Goal: Find specific page/section: Find specific page/section

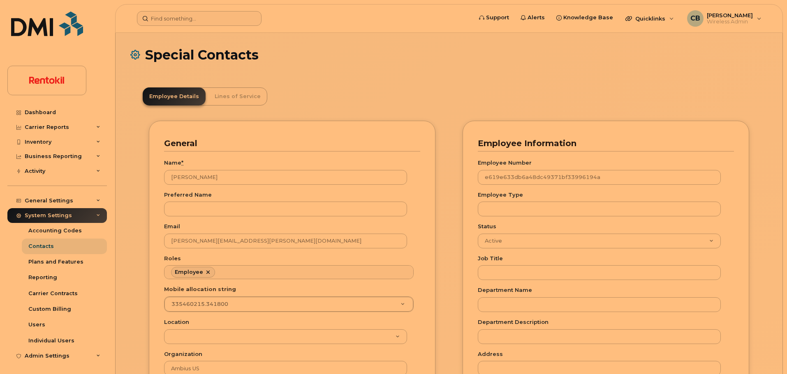
scroll to position [46, 0]
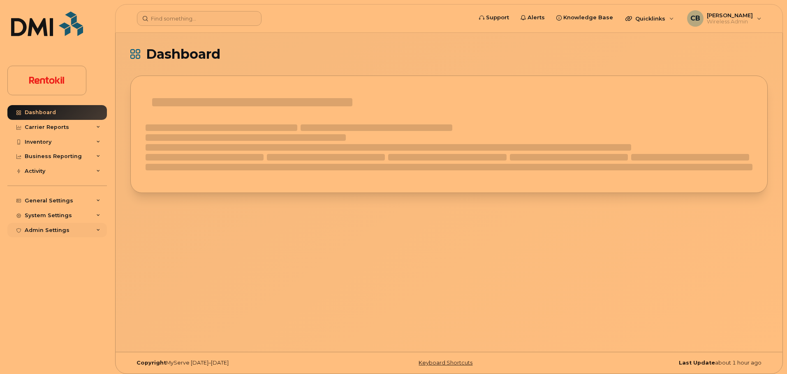
click at [63, 232] on div "Admin Settings" at bounding box center [47, 230] width 45 height 7
click at [51, 233] on div "Admin Settings" at bounding box center [56, 230] width 99 height 15
click at [55, 214] on div "System Settings" at bounding box center [48, 215] width 47 height 7
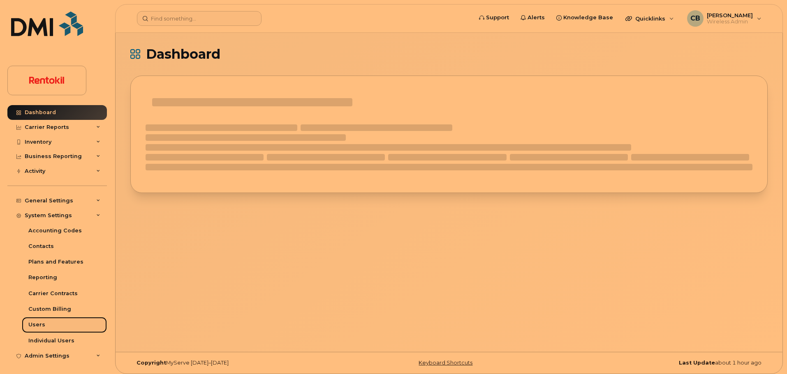
click at [32, 325] on div "Users" at bounding box center [36, 324] width 17 height 7
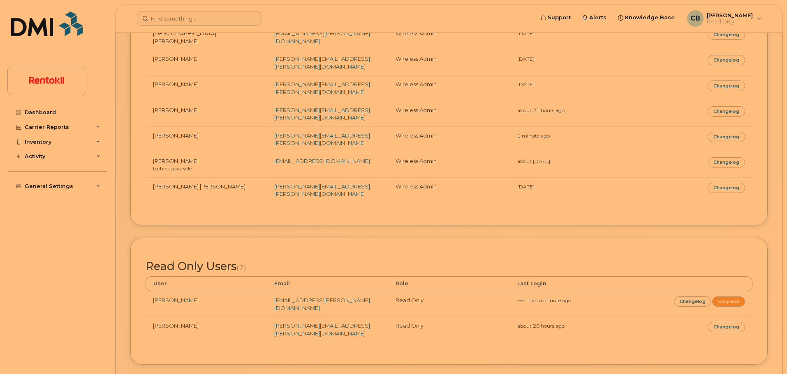
scroll to position [109, 0]
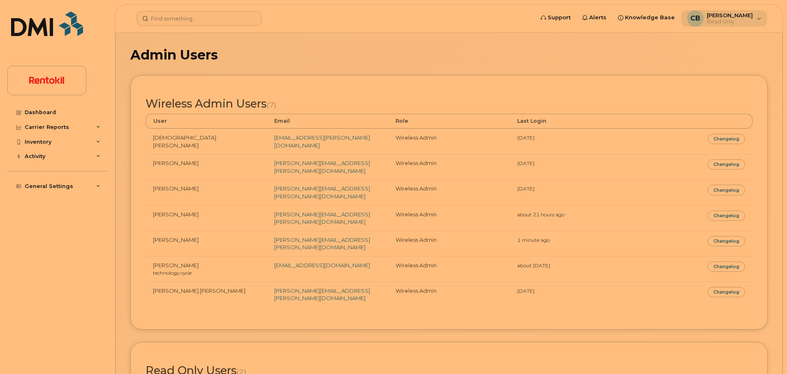
click at [756, 19] on div "CB Colby Boyd Read Only" at bounding box center [724, 18] width 86 height 16
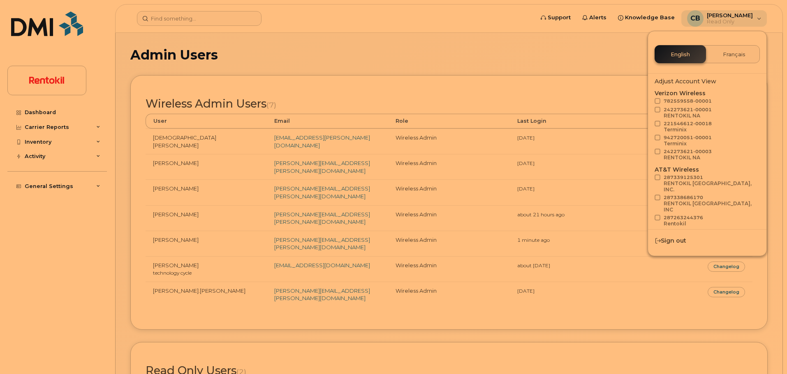
click at [756, 19] on div "CB Colby Boyd Read Only" at bounding box center [724, 18] width 86 height 16
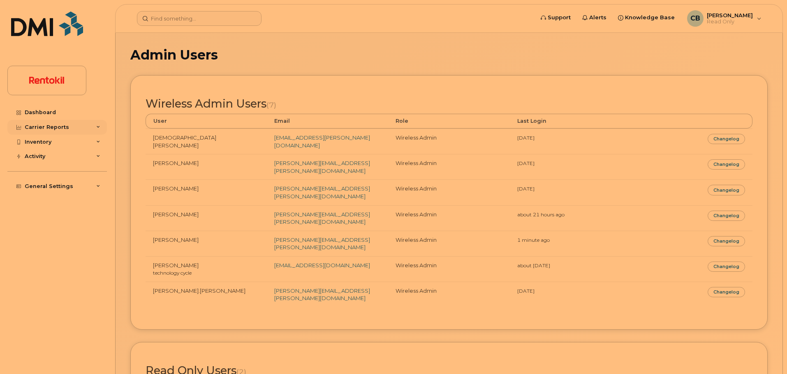
click at [44, 129] on div "Carrier Reports" at bounding box center [47, 127] width 44 height 7
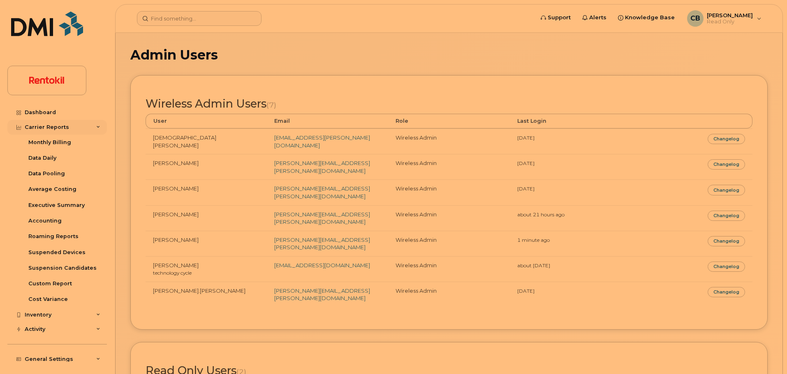
click at [44, 129] on div "Carrier Reports" at bounding box center [47, 127] width 44 height 7
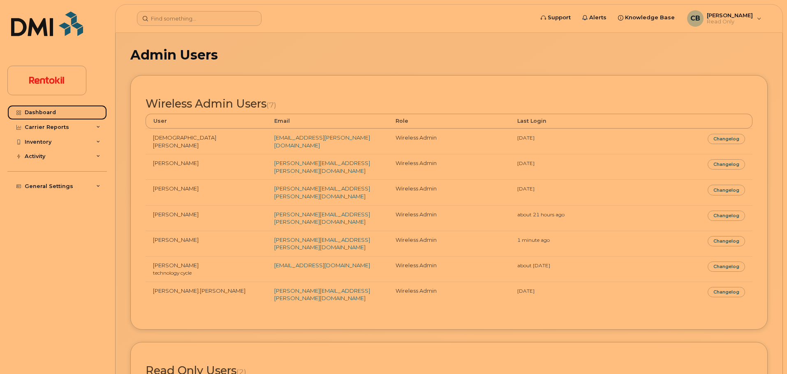
click at [41, 115] on div "Dashboard" at bounding box center [40, 112] width 31 height 7
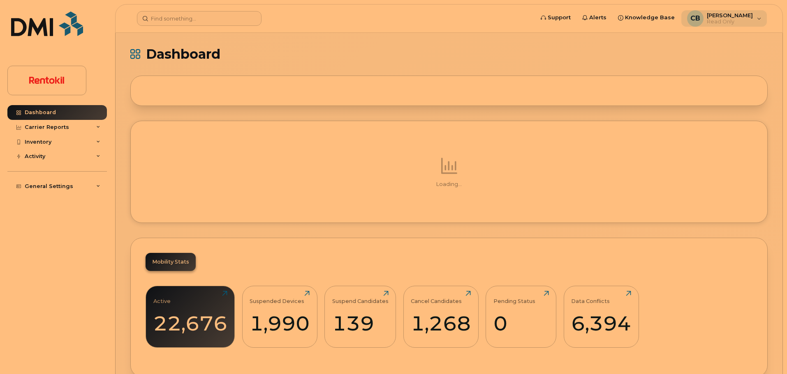
click at [750, 18] on span "Read Only" at bounding box center [729, 21] width 46 height 7
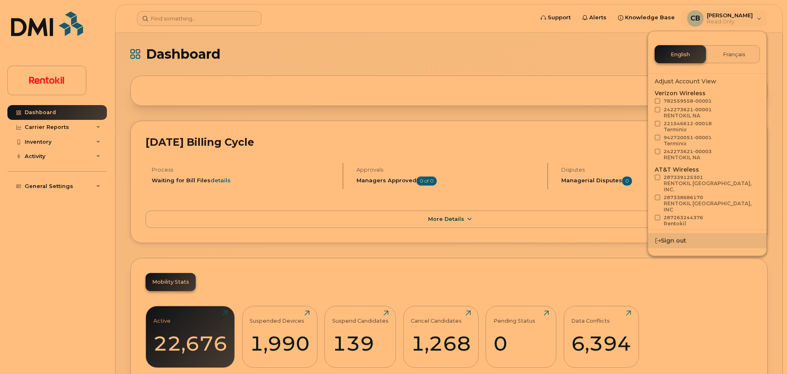
click at [670, 243] on div "Sign out" at bounding box center [707, 240] width 118 height 15
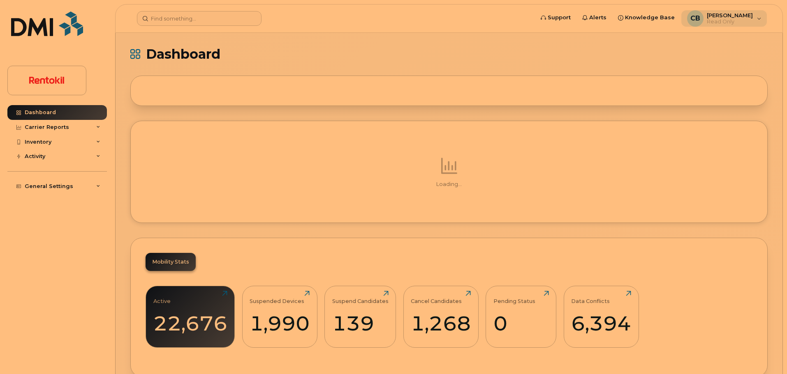
click at [753, 21] on div "[PERSON_NAME] Read Only" at bounding box center [724, 18] width 86 height 16
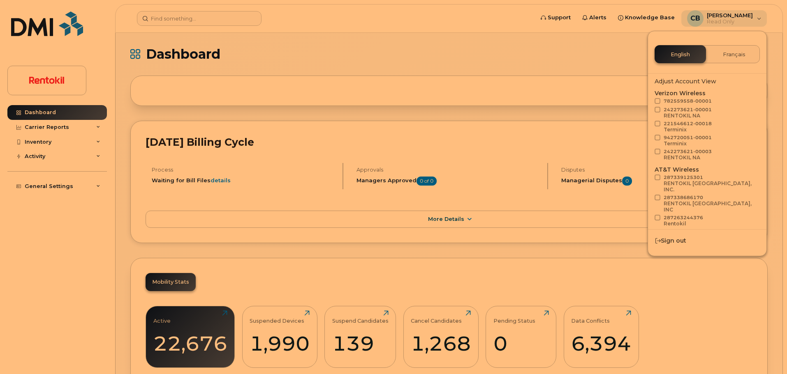
click at [753, 21] on div "CB Colby Boyd Read Only" at bounding box center [724, 18] width 86 height 16
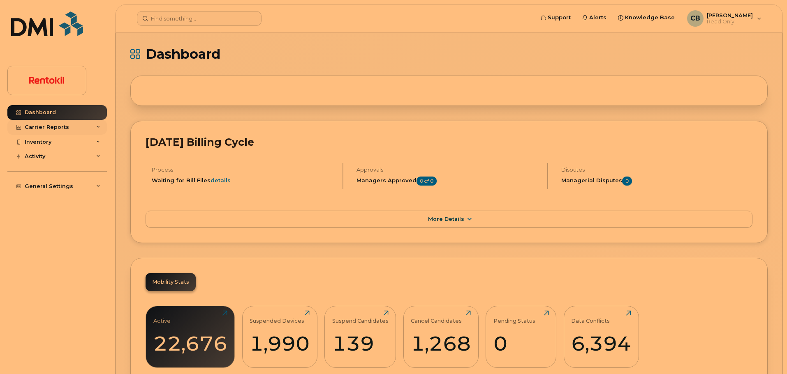
click at [87, 128] on div "Carrier Reports" at bounding box center [56, 127] width 99 height 15
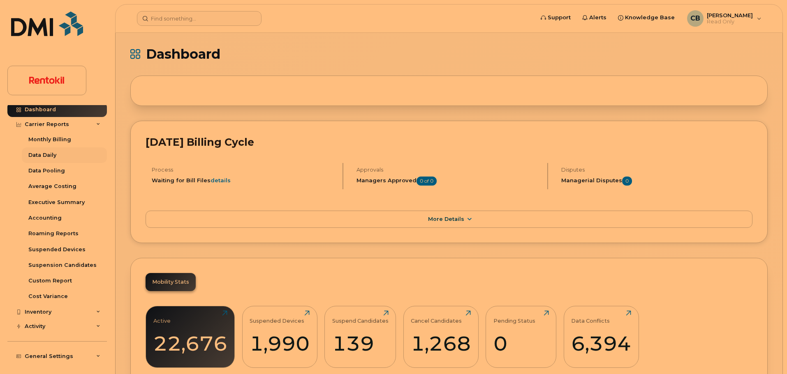
scroll to position [5, 0]
click at [75, 123] on div "Carrier Reports" at bounding box center [56, 122] width 99 height 15
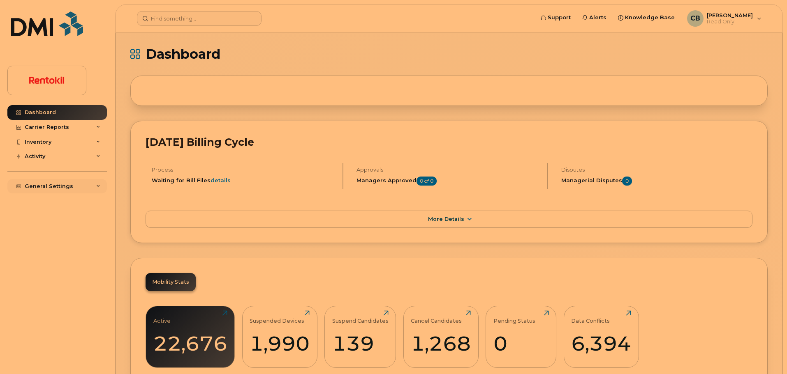
click at [78, 185] on div "General Settings" at bounding box center [56, 186] width 99 height 15
click at [74, 190] on div "General Settings" at bounding box center [56, 186] width 99 height 15
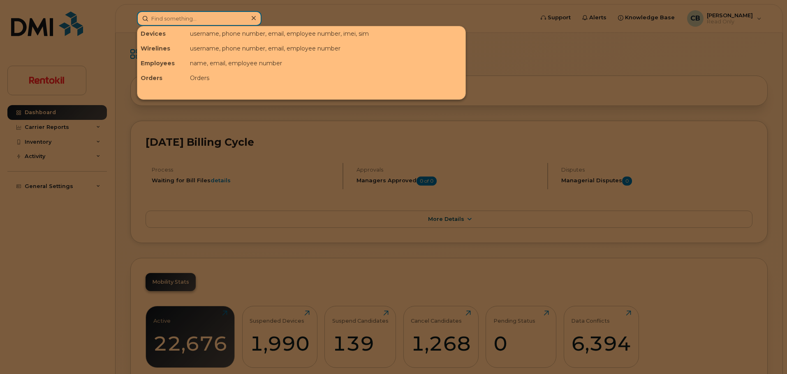
click at [199, 18] on input at bounding box center [199, 18] width 125 height 15
paste input "236-969-0081"
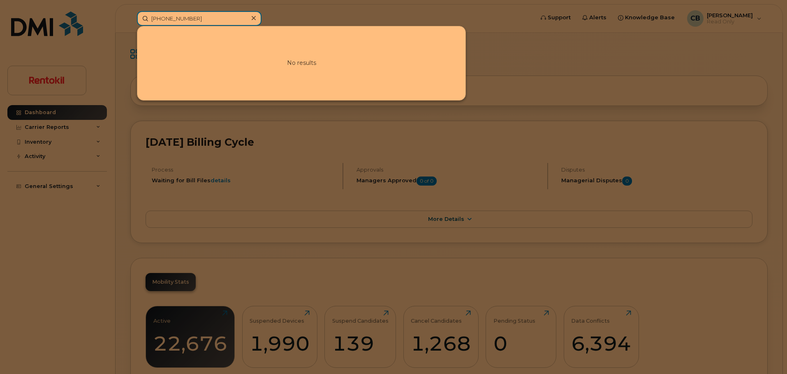
drag, startPoint x: 208, startPoint y: 21, endPoint x: 107, endPoint y: 20, distance: 100.7
click at [130, 20] on div "236-969-0081 No results" at bounding box center [332, 18] width 404 height 15
paste input "Spartacus Reyes"
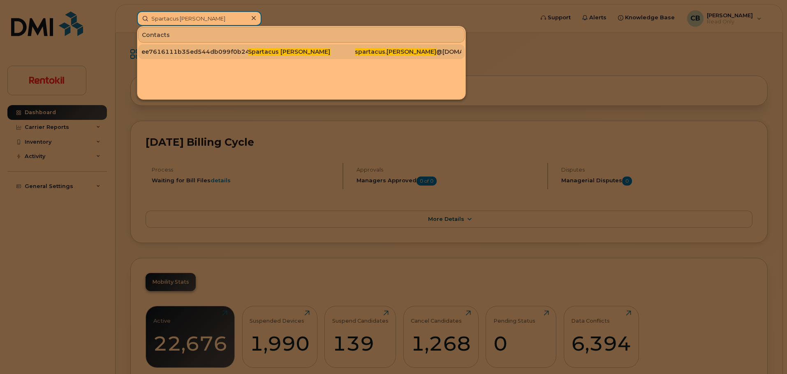
type input "Spartacus Reyes"
click at [227, 51] on div "ee7616111b35ed544db099f0b24bcbb5" at bounding box center [194, 52] width 106 height 8
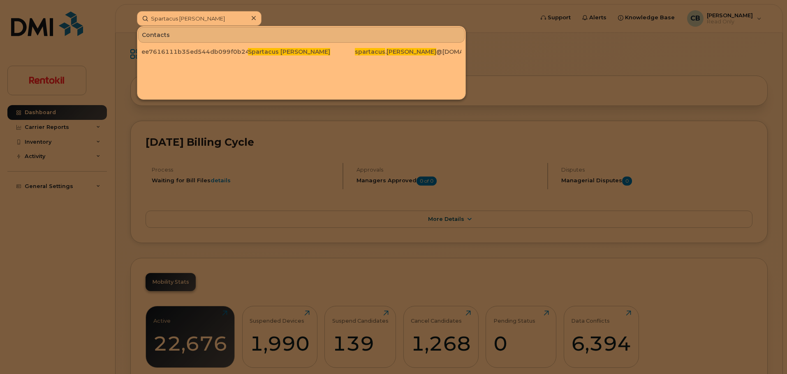
click at [252, 18] on icon at bounding box center [254, 18] width 4 height 7
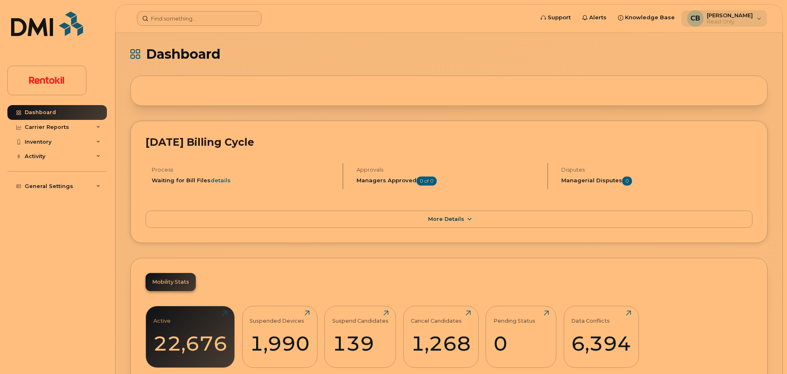
click at [738, 15] on span "[PERSON_NAME]" at bounding box center [729, 15] width 46 height 7
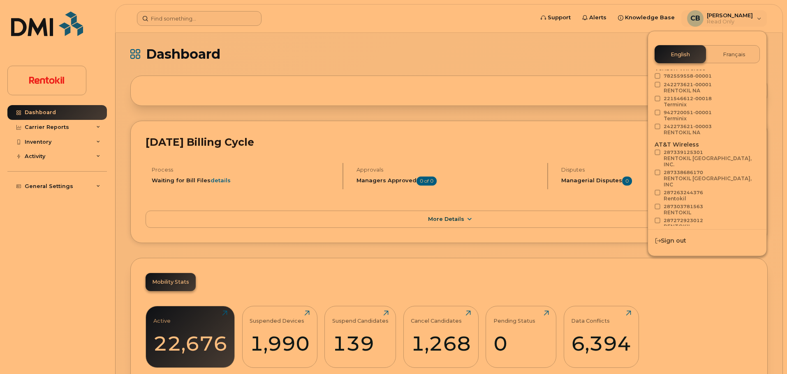
scroll to position [39, 0]
click at [715, 227] on span "Load more" at bounding box center [707, 231] width 30 height 8
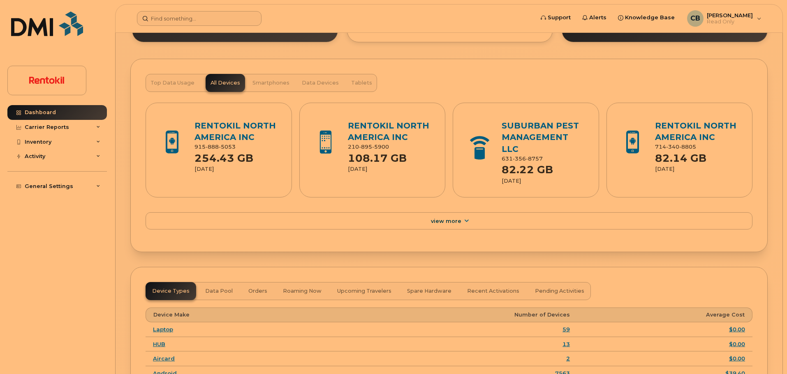
scroll to position [810, 0]
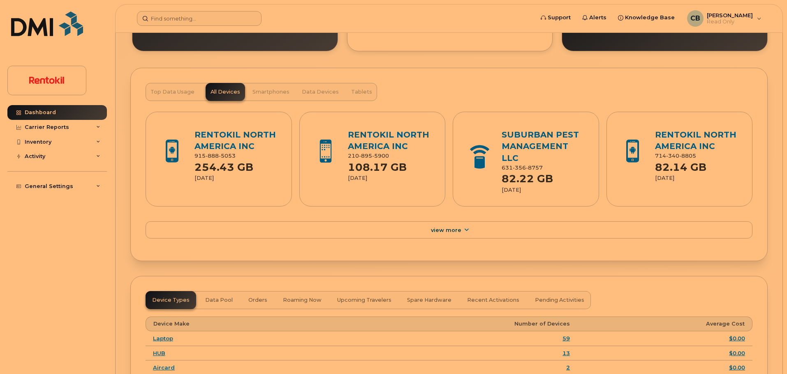
click at [243, 162] on strong "254.43 GB" at bounding box center [223, 165] width 59 height 17
click at [222, 136] on link "RENTOKIL NORTH AMERICA INC" at bounding box center [234, 141] width 81 height 22
click at [743, 16] on span "[PERSON_NAME]" at bounding box center [729, 15] width 46 height 7
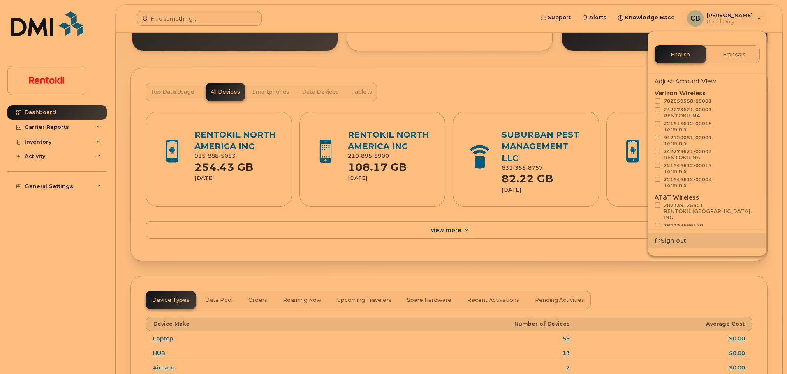
click at [669, 242] on div "Sign out" at bounding box center [707, 240] width 118 height 15
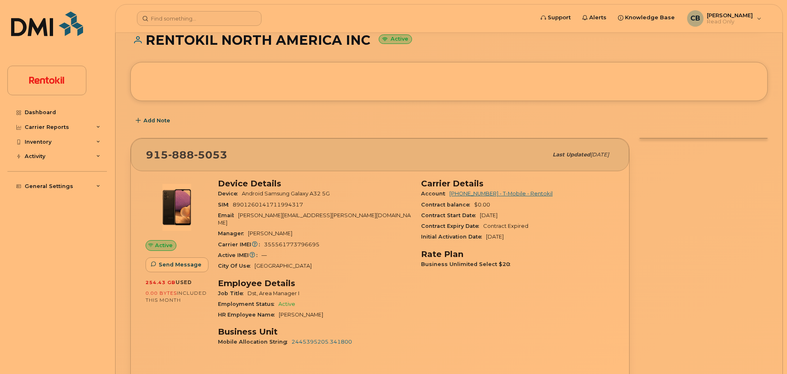
scroll to position [104, 0]
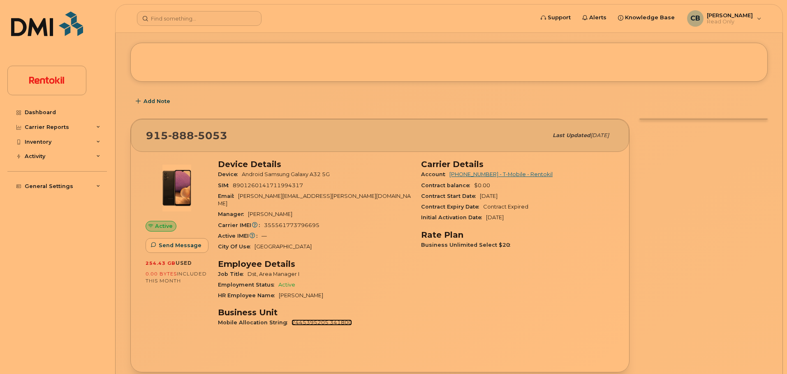
click at [318, 320] on link "2445395205.341800" at bounding box center [321, 323] width 60 height 6
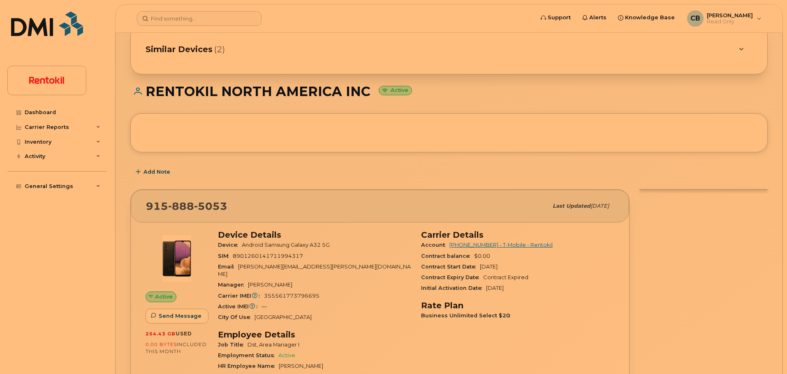
scroll to position [81, 0]
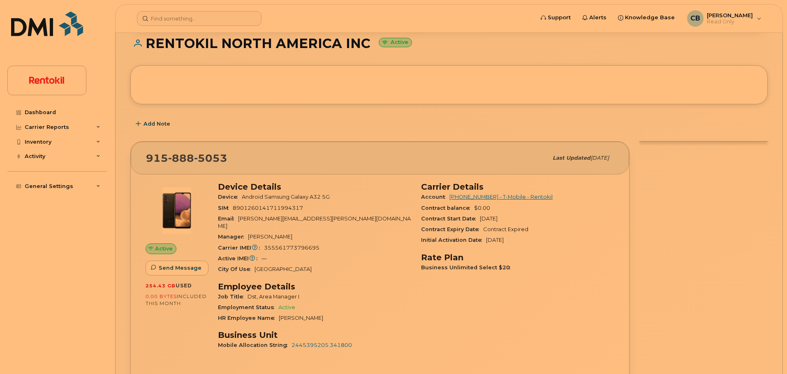
click at [293, 315] on span "[PERSON_NAME]" at bounding box center [301, 318] width 44 height 6
drag, startPoint x: 293, startPoint y: 313, endPoint x: 308, endPoint y: 312, distance: 15.3
click at [308, 315] on span "[PERSON_NAME]" at bounding box center [301, 318] width 44 height 6
copy span "[PERSON_NAME]"
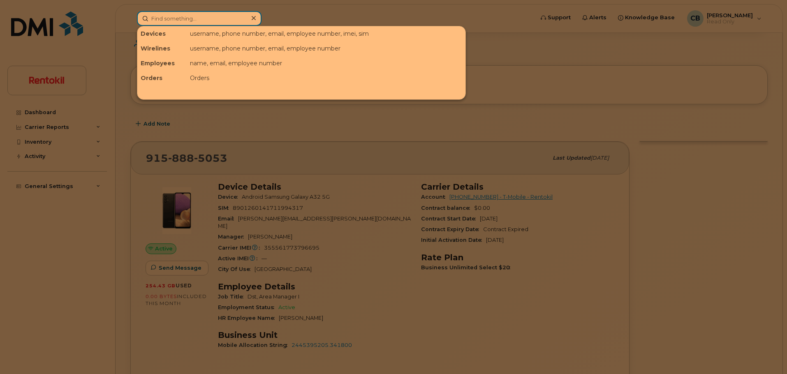
click at [187, 16] on input at bounding box center [199, 18] width 125 height 15
paste input "[PERSON_NAME]"
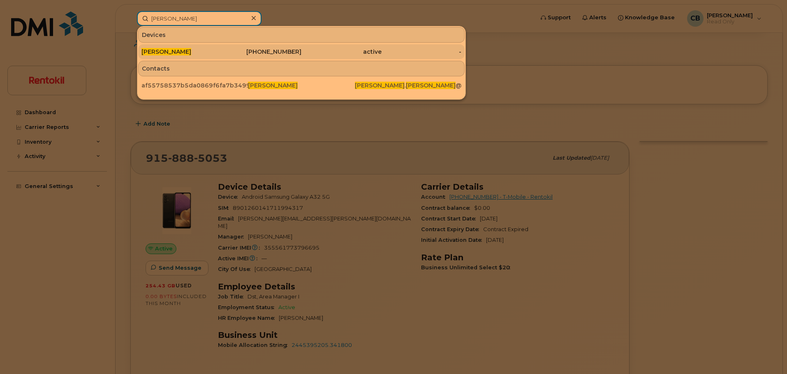
type input "[PERSON_NAME]"
click at [185, 51] on span "[PERSON_NAME]" at bounding box center [166, 51] width 50 height 7
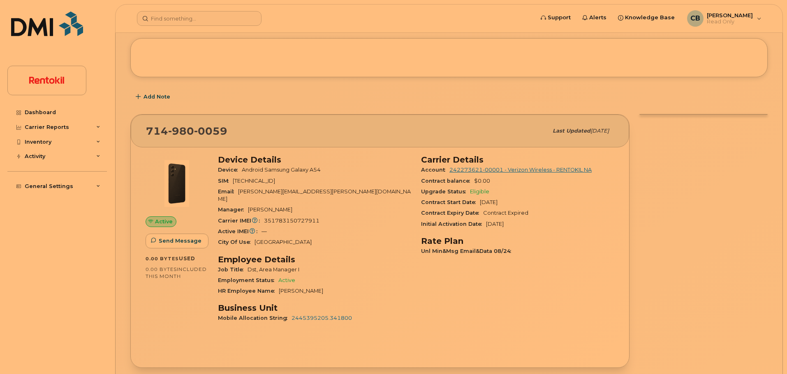
scroll to position [131, 0]
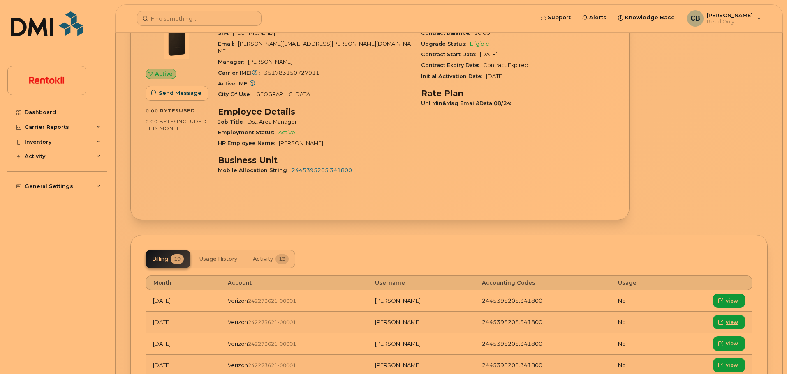
scroll to position [265, 0]
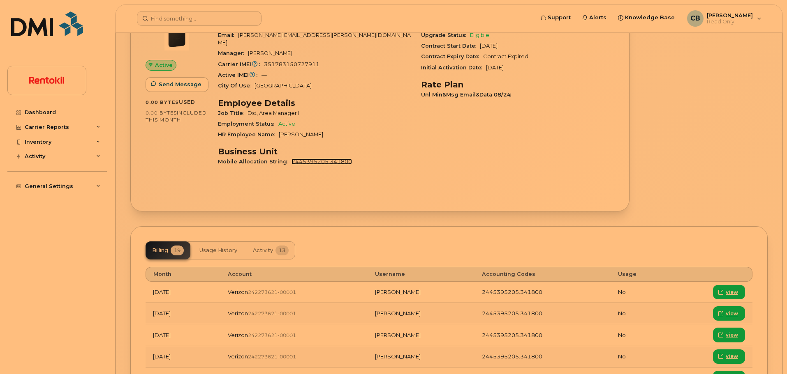
click at [325, 159] on link "2445395205.341800" at bounding box center [321, 162] width 60 height 6
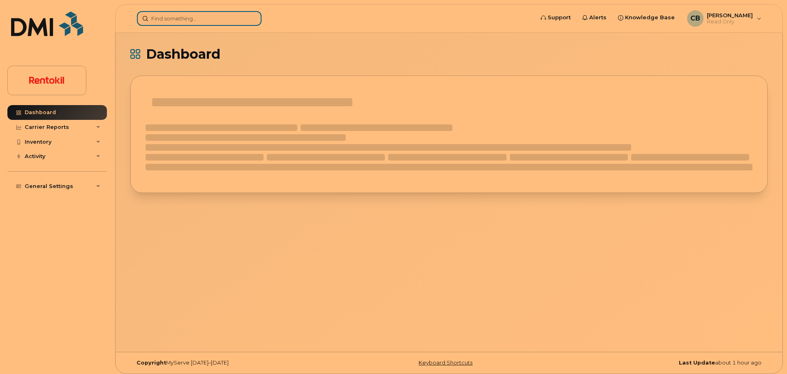
click at [185, 20] on input at bounding box center [199, 18] width 125 height 15
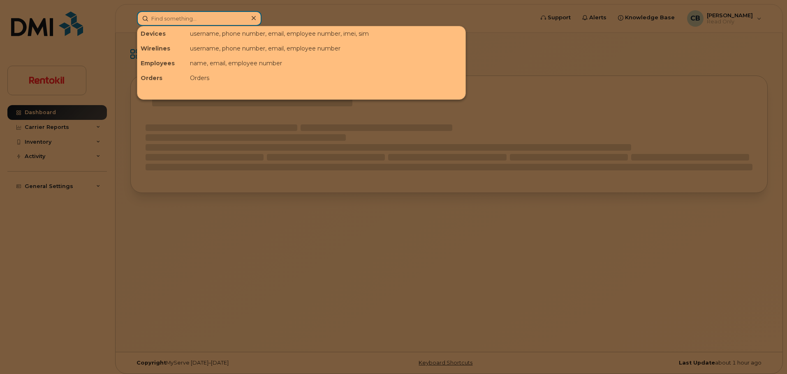
paste input "[PERSON_NAME]"
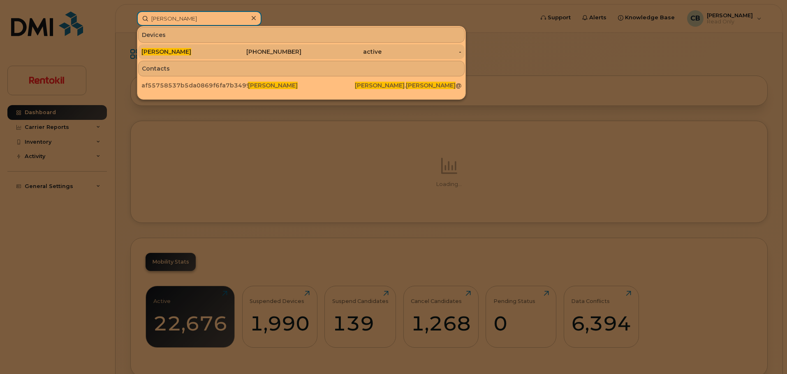
type input "[PERSON_NAME]"
click at [191, 52] on span "[PERSON_NAME]" at bounding box center [166, 51] width 50 height 7
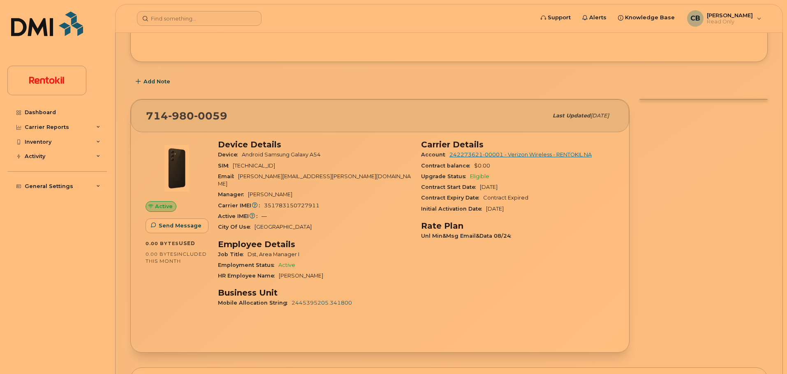
scroll to position [149, 0]
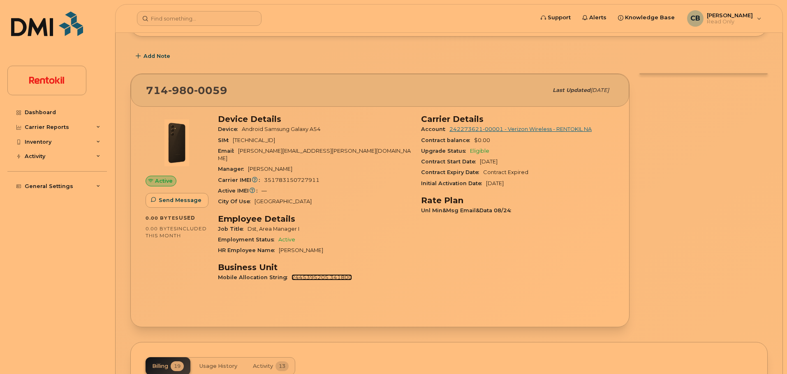
click at [320, 275] on link "2445395205.341800" at bounding box center [321, 278] width 60 height 6
click at [198, 14] on input at bounding box center [199, 18] width 125 height 15
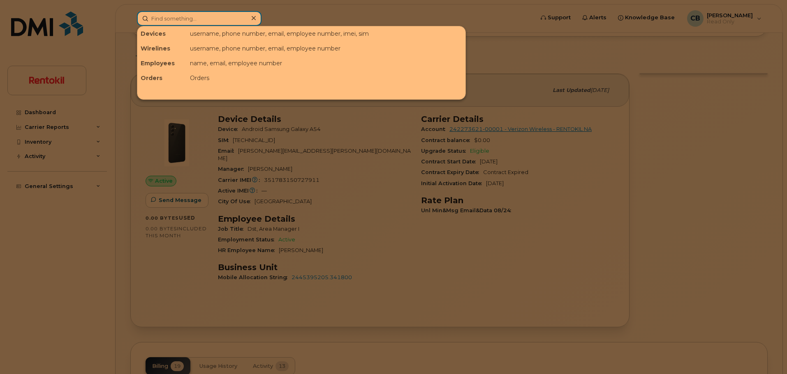
paste input "[PERSON_NAME]"
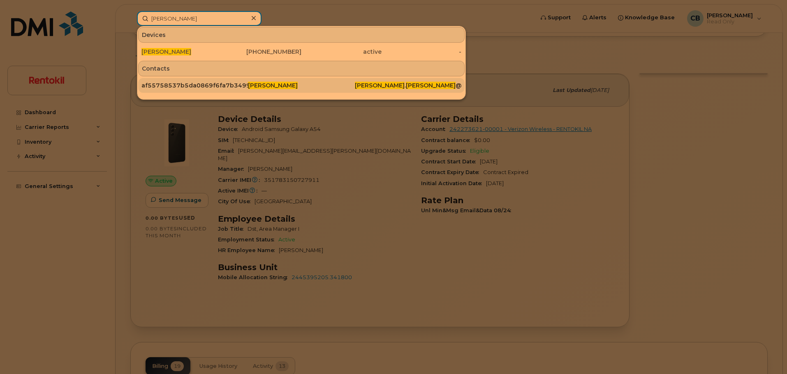
type input "Vanessa Sheridan"
click at [196, 89] on div "af55758537b5da0869f6fa7b34990ee6" at bounding box center [194, 85] width 106 height 8
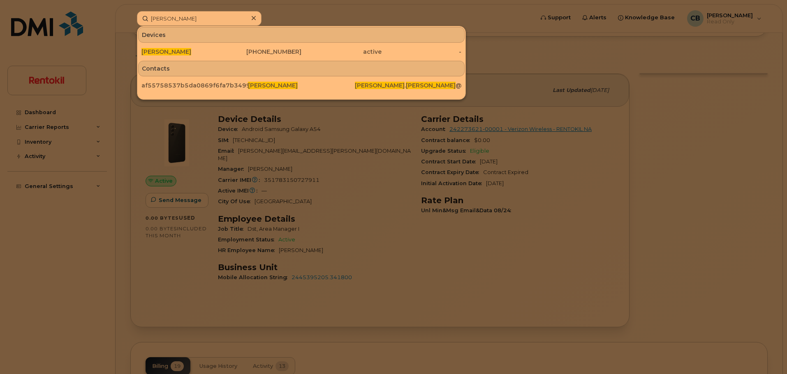
click at [364, 164] on div at bounding box center [393, 187] width 787 height 374
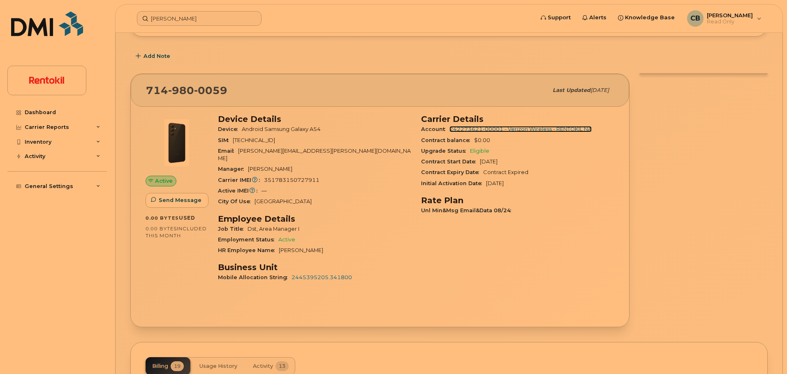
click at [497, 128] on link "242273621-00001 - Verizon Wireless - RENTOKIL NA" at bounding box center [520, 129] width 142 height 6
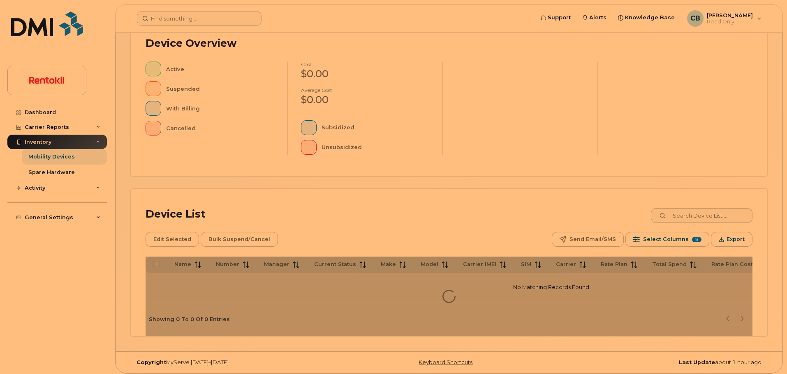
scroll to position [193, 0]
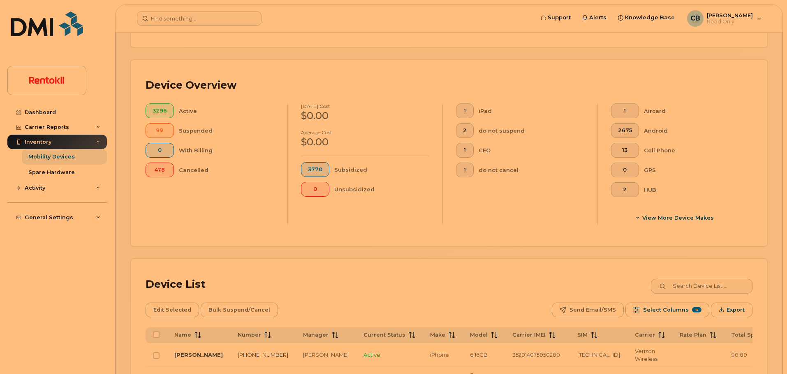
scroll to position [65, 0]
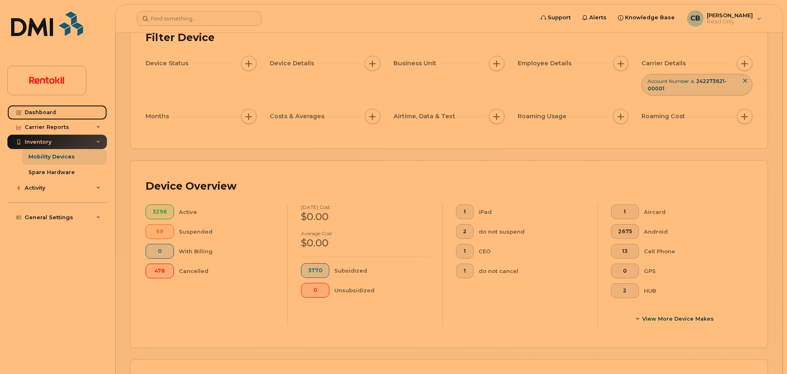
click at [45, 112] on div "Dashboard" at bounding box center [40, 112] width 31 height 7
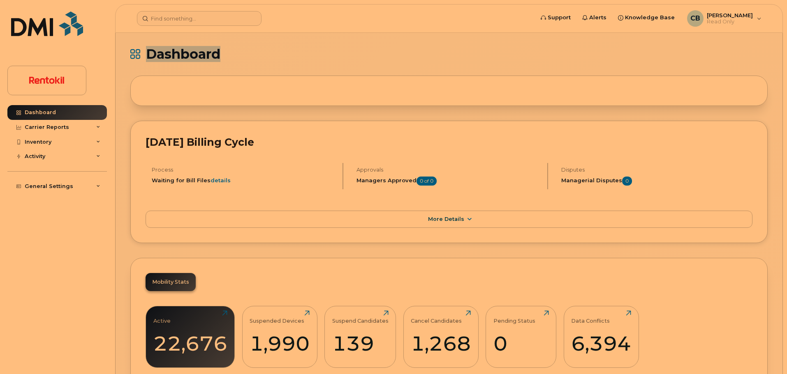
drag, startPoint x: 230, startPoint y: 51, endPoint x: 147, endPoint y: 60, distance: 83.1
click at [147, 60] on h1 "Dashboard" at bounding box center [446, 54] width 633 height 13
click at [237, 48] on h1 "Dashboard" at bounding box center [446, 54] width 633 height 13
click at [166, 55] on span "Dashboard" at bounding box center [183, 54] width 74 height 12
drag, startPoint x: 166, startPoint y: 55, endPoint x: 192, endPoint y: 52, distance: 26.2
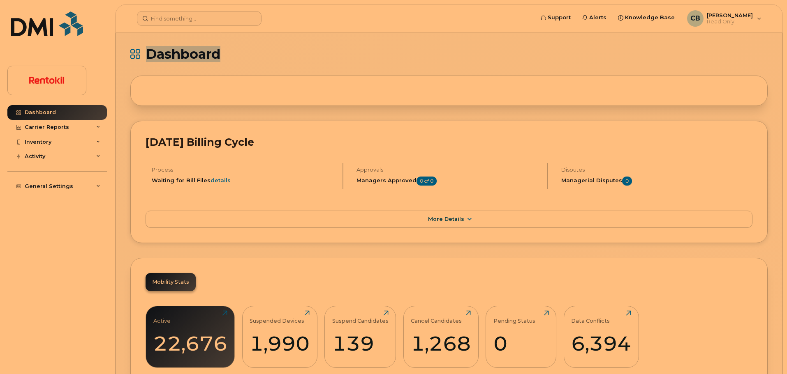
click at [179, 56] on span "Dashboard" at bounding box center [183, 54] width 74 height 12
click at [41, 155] on div "Activity" at bounding box center [35, 156] width 21 height 7
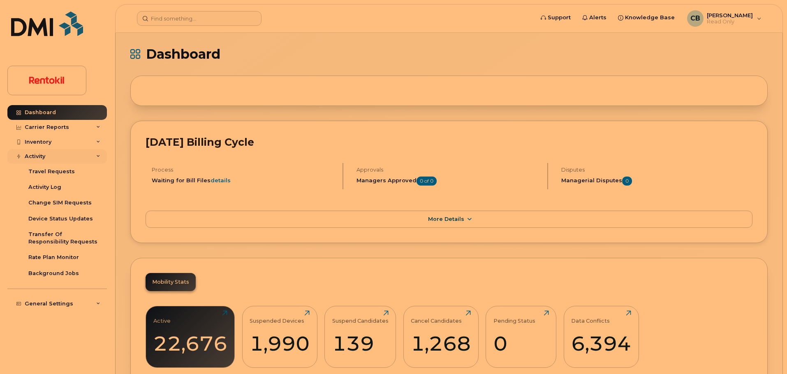
click at [41, 155] on div "Activity" at bounding box center [35, 156] width 21 height 7
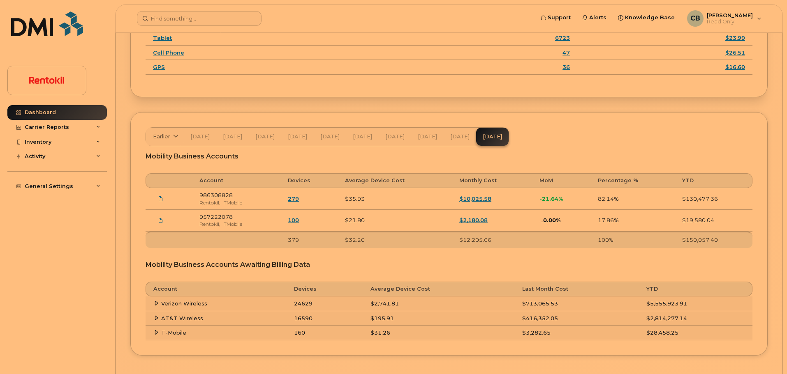
scroll to position [1250, 0]
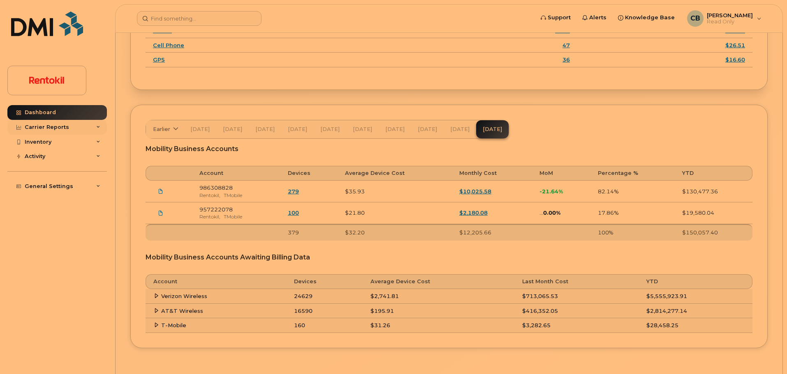
click at [72, 132] on div "Carrier Reports" at bounding box center [56, 127] width 99 height 15
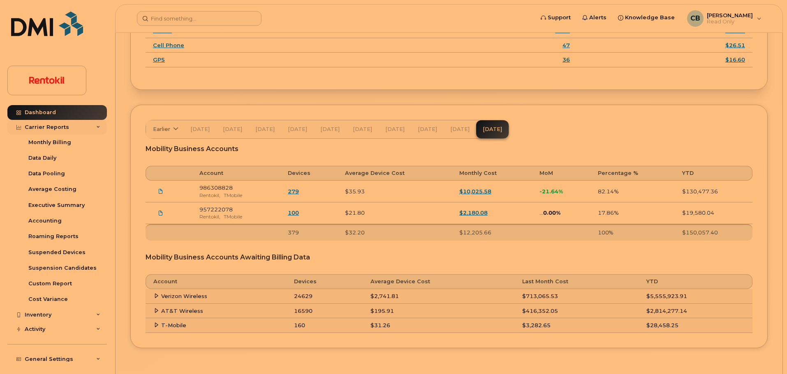
click at [51, 127] on div "Carrier Reports" at bounding box center [47, 127] width 44 height 7
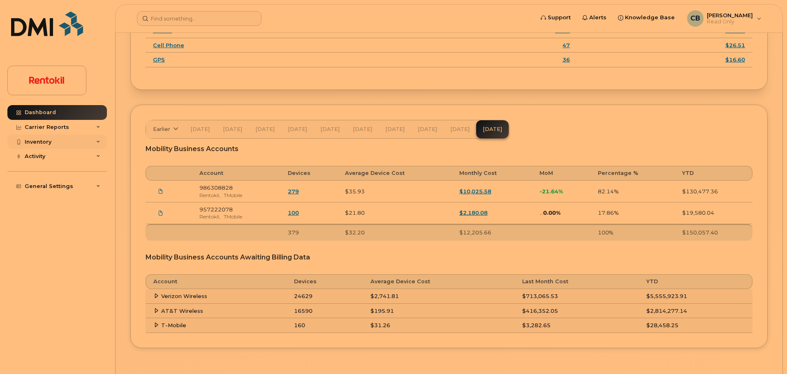
click at [54, 136] on div "Inventory" at bounding box center [56, 142] width 99 height 15
click at [55, 138] on div "Inventory" at bounding box center [56, 142] width 99 height 15
click at [38, 157] on div "Activity" at bounding box center [35, 156] width 21 height 7
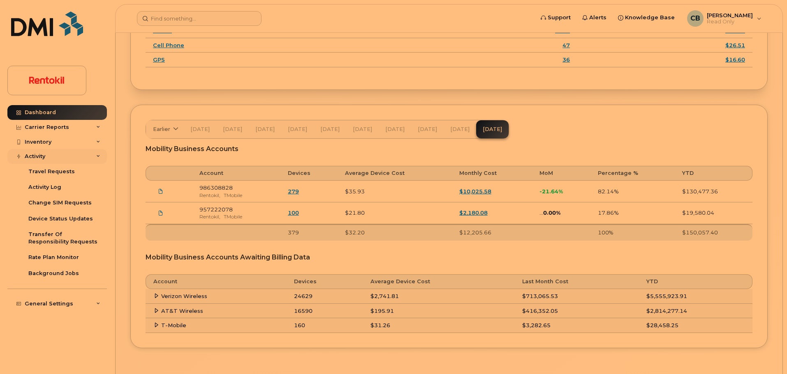
click at [38, 157] on div "Activity" at bounding box center [35, 156] width 21 height 7
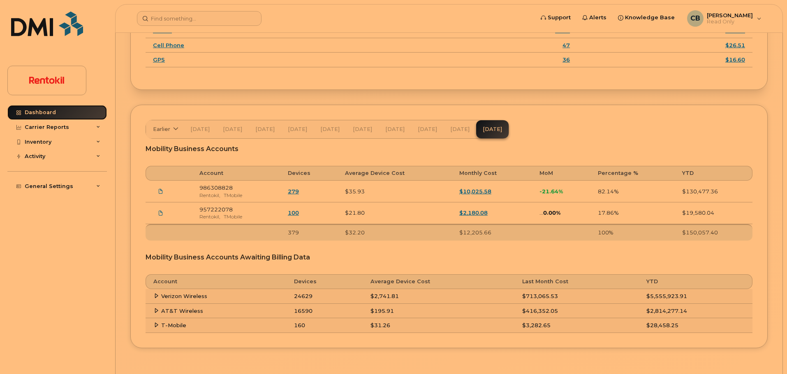
click at [42, 115] on div "Dashboard" at bounding box center [40, 112] width 31 height 7
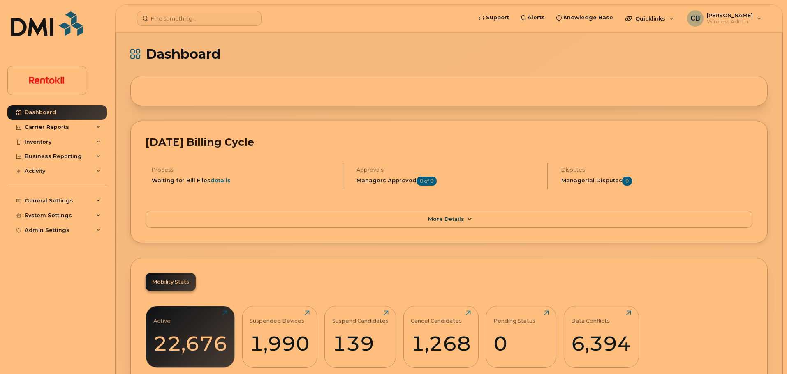
click at [464, 219] on link "More Details" at bounding box center [448, 219] width 607 height 17
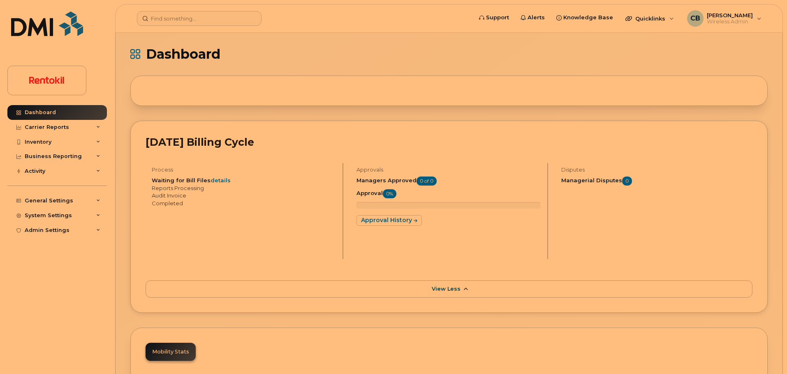
click at [456, 291] on span "View Less" at bounding box center [446, 289] width 29 height 6
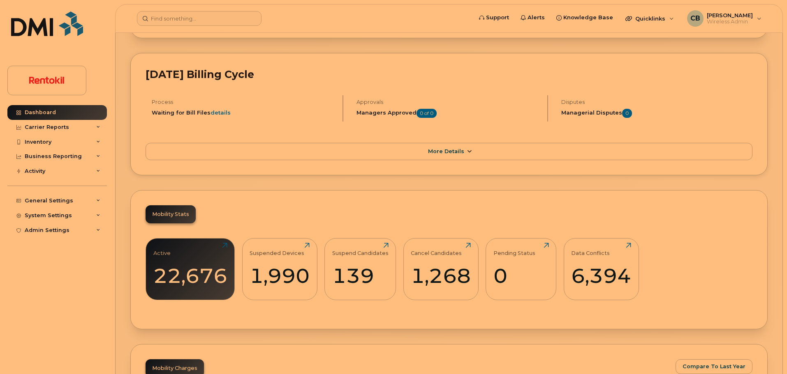
scroll to position [81, 0]
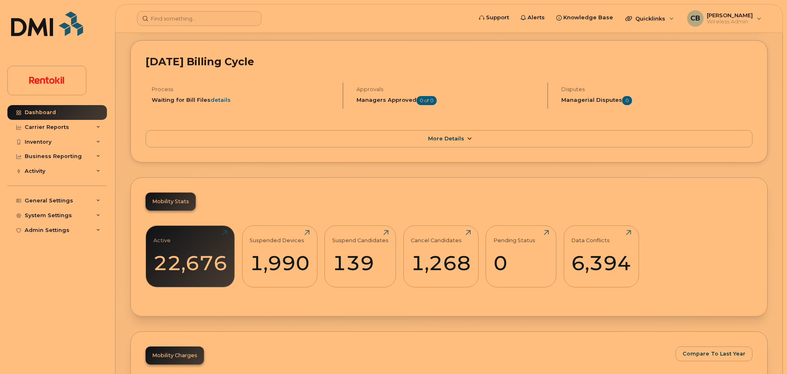
click at [433, 132] on link "More Details" at bounding box center [448, 138] width 607 height 17
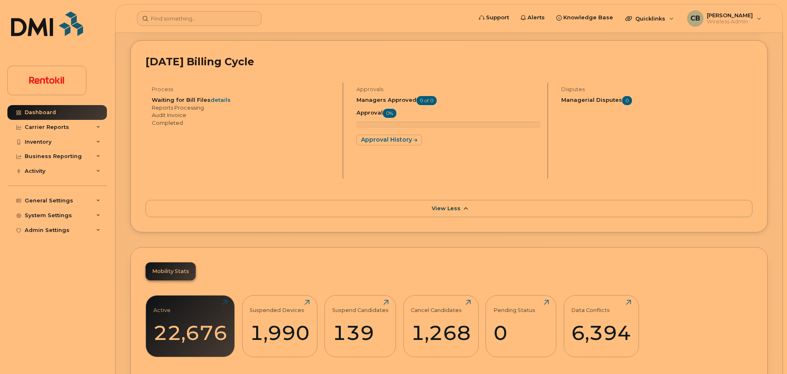
click at [440, 208] on span "View Less" at bounding box center [446, 208] width 29 height 6
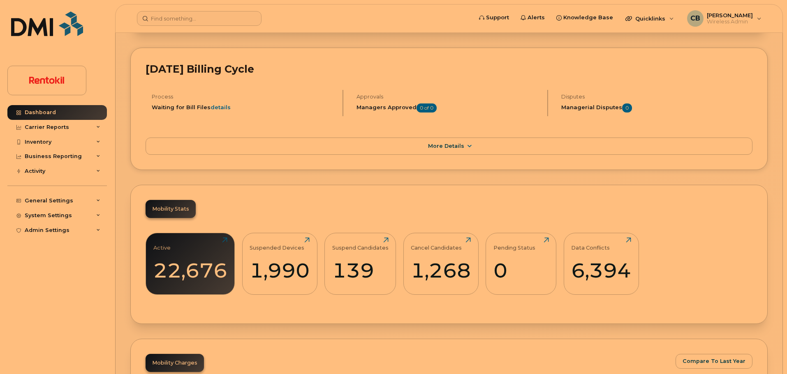
scroll to position [0, 0]
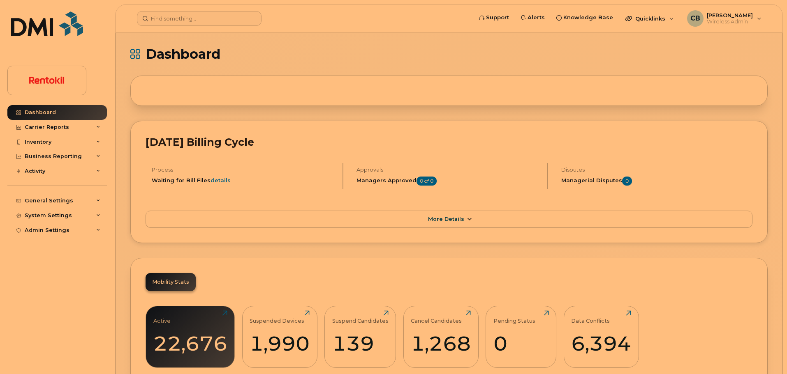
click at [466, 217] on icon at bounding box center [469, 219] width 7 height 5
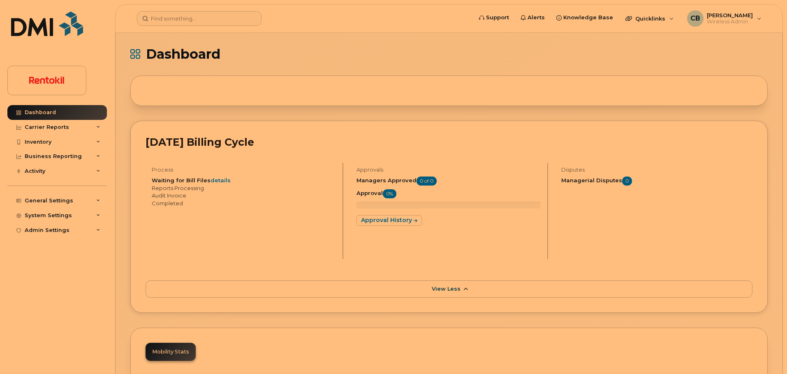
click at [454, 291] on span "View Less" at bounding box center [446, 289] width 29 height 6
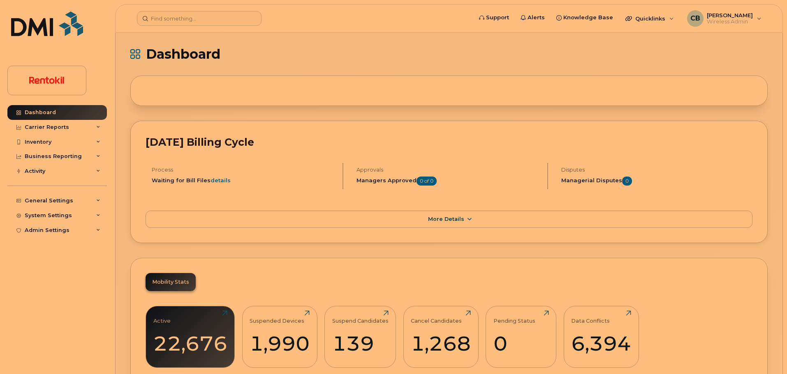
click at [171, 134] on div "September 2025 Billing Cycle Process Waiting for Bill Files details Approvals M…" at bounding box center [448, 182] width 637 height 122
click at [171, 139] on h2 "September 2025 Billing Cycle" at bounding box center [448, 142] width 607 height 12
drag, startPoint x: 171, startPoint y: 139, endPoint x: 290, endPoint y: 142, distance: 118.8
click at [290, 142] on h2 "September 2025 Billing Cycle" at bounding box center [448, 142] width 607 height 12
click at [179, 141] on h2 "September 2025 Billing Cycle" at bounding box center [448, 142] width 607 height 12
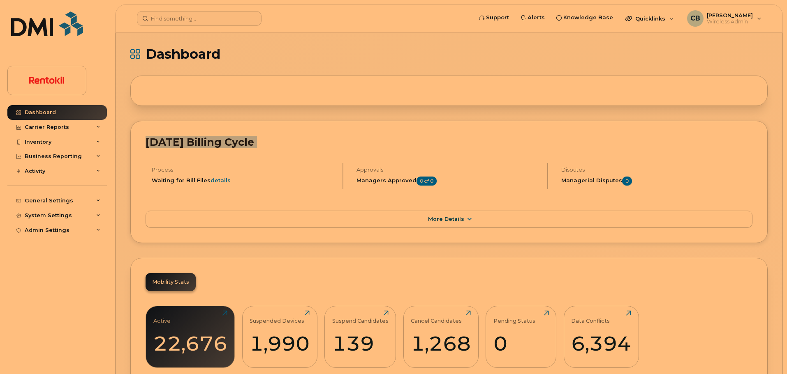
drag, startPoint x: 179, startPoint y: 141, endPoint x: 307, endPoint y: 144, distance: 127.8
click at [307, 144] on h2 "September 2025 Billing Cycle" at bounding box center [448, 142] width 607 height 12
click at [180, 144] on h2 "September 2025 Billing Cycle" at bounding box center [448, 142] width 607 height 12
drag, startPoint x: 180, startPoint y: 144, endPoint x: 298, endPoint y: 146, distance: 117.5
click at [298, 146] on h2 "September 2025 Billing Cycle" at bounding box center [448, 142] width 607 height 12
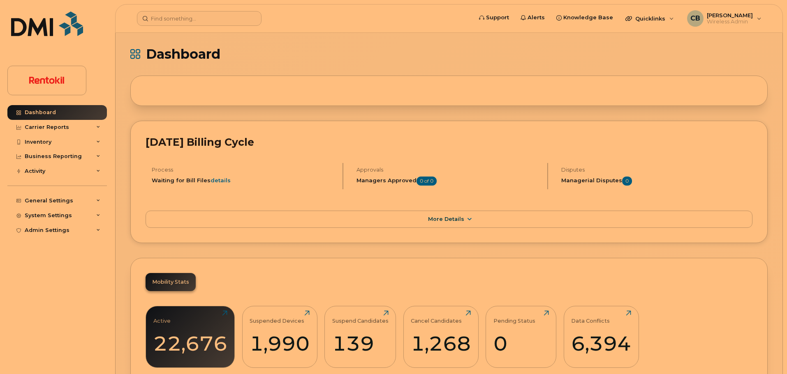
click at [168, 149] on header "[DATE] Billing Cycle" at bounding box center [448, 149] width 607 height 27
click at [150, 141] on h2 "[DATE] Billing Cycle" at bounding box center [448, 142] width 607 height 12
drag, startPoint x: 150, startPoint y: 141, endPoint x: 294, endPoint y: 144, distance: 144.7
click at [294, 144] on h2 "[DATE] Billing Cycle" at bounding box center [448, 142] width 607 height 12
click at [165, 169] on h4 "Process" at bounding box center [244, 170] width 184 height 6
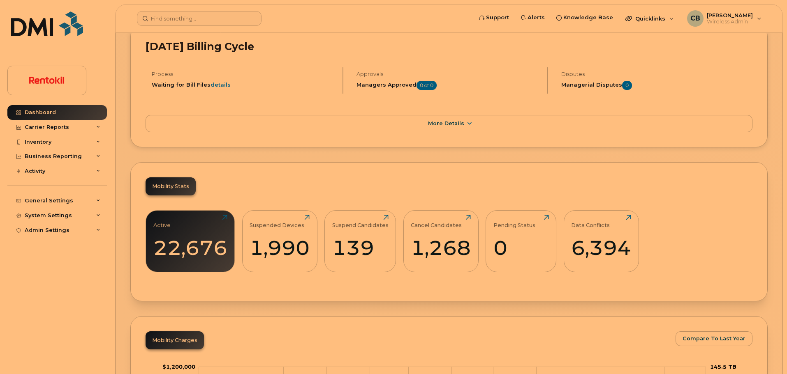
scroll to position [112, 0]
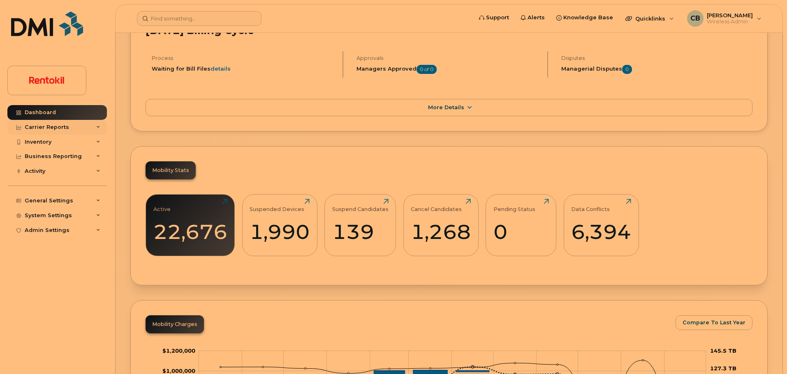
click at [59, 128] on div "Carrier Reports" at bounding box center [47, 127] width 44 height 7
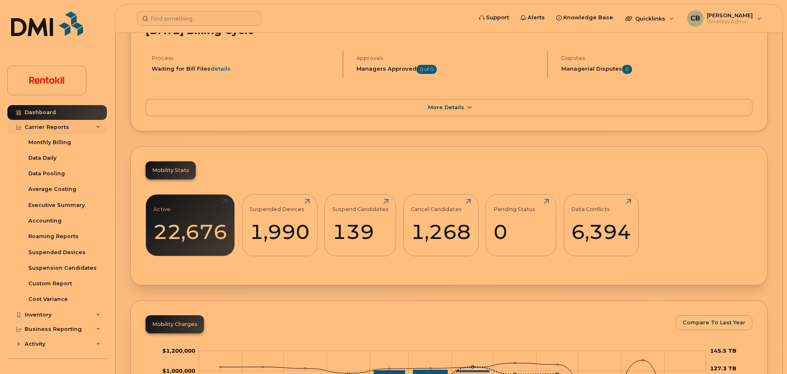
click at [59, 128] on div "Carrier Reports" at bounding box center [47, 127] width 44 height 7
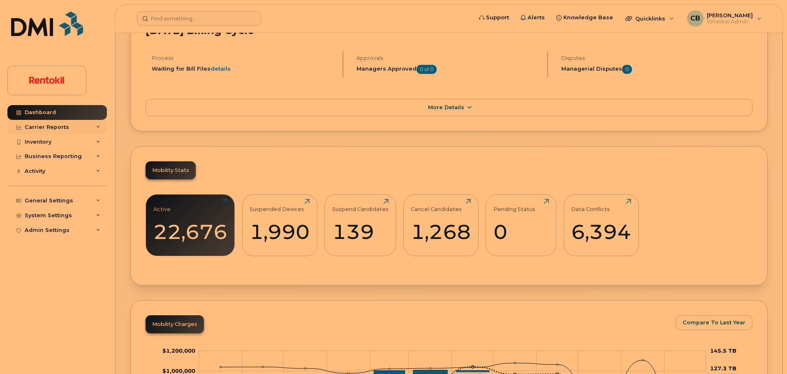
click at [59, 128] on div "Carrier Reports" at bounding box center [47, 127] width 44 height 7
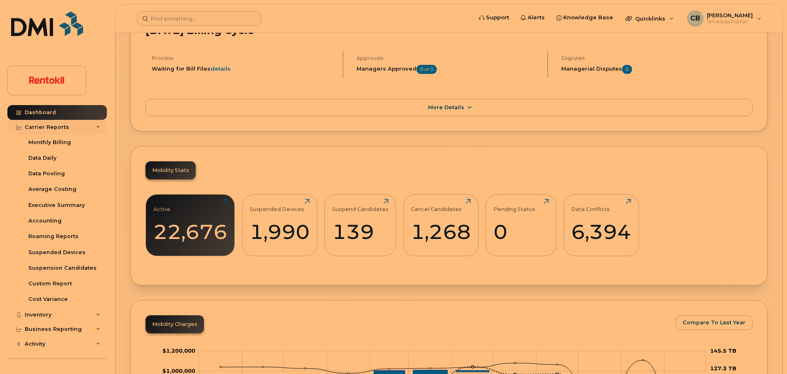
click at [59, 124] on div "Carrier Reports" at bounding box center [47, 127] width 44 height 7
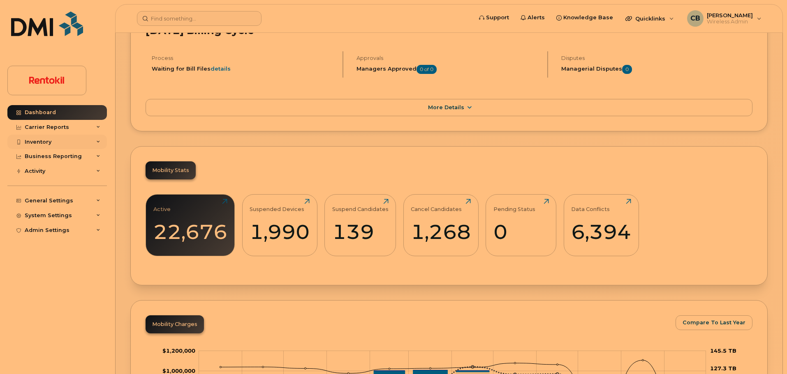
click at [49, 142] on div "Inventory" at bounding box center [38, 142] width 27 height 7
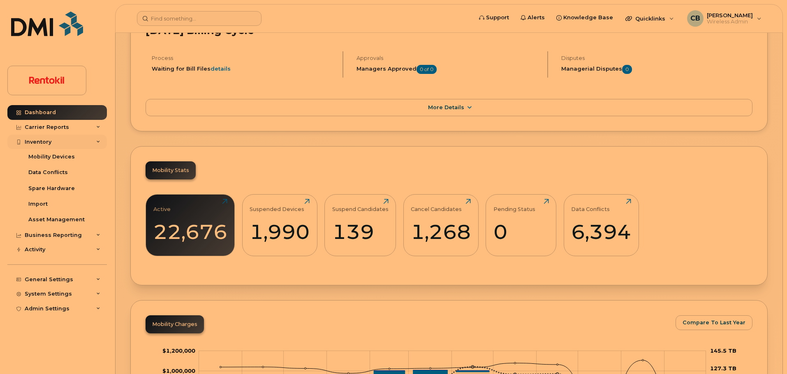
click at [49, 142] on div "Inventory" at bounding box center [38, 142] width 27 height 7
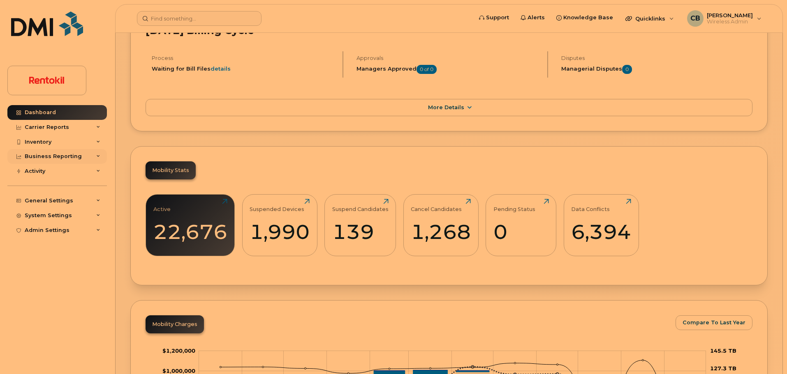
click at [51, 154] on div "Business Reporting" at bounding box center [53, 156] width 57 height 7
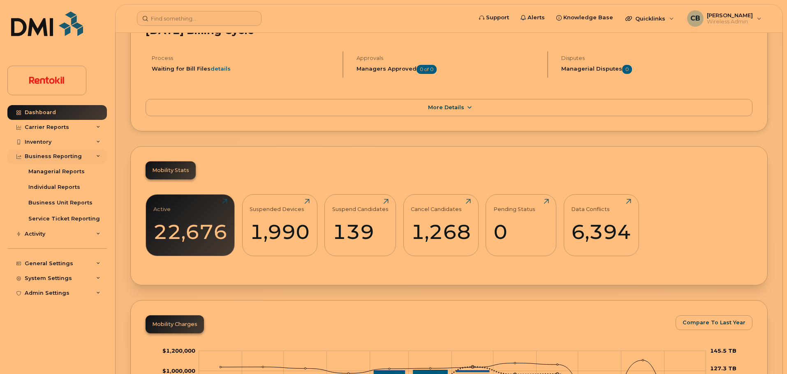
click at [51, 154] on div "Business Reporting" at bounding box center [53, 156] width 57 height 7
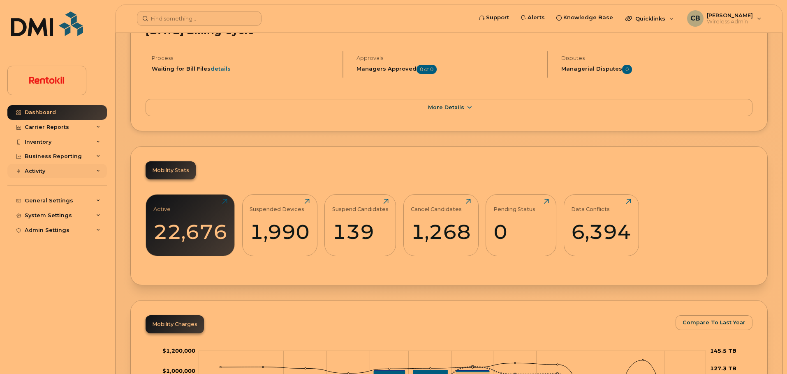
click at [48, 168] on div "Activity" at bounding box center [56, 171] width 99 height 15
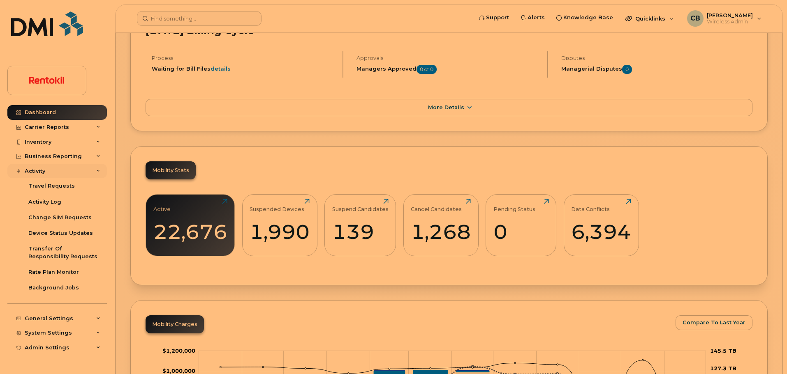
click at [47, 173] on div "Activity" at bounding box center [56, 171] width 99 height 15
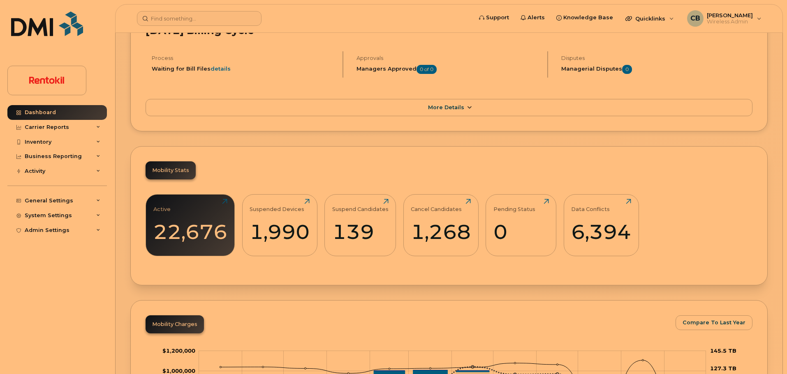
click at [466, 108] on icon at bounding box center [469, 107] width 7 height 5
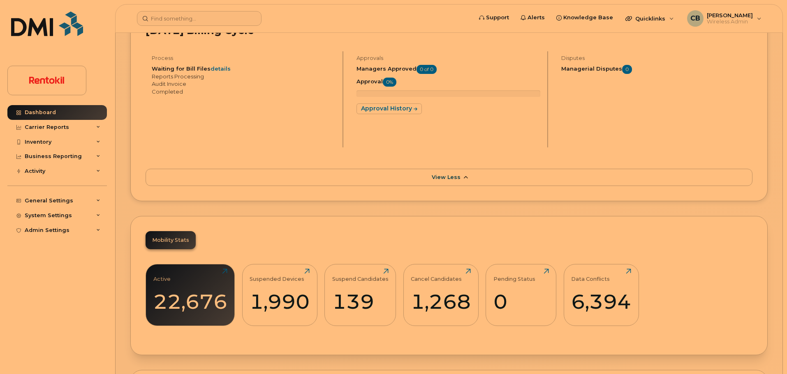
click at [466, 177] on icon at bounding box center [465, 177] width 7 height 5
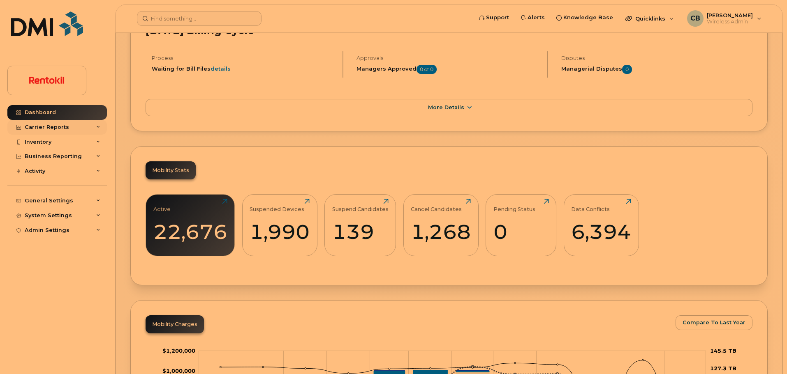
click at [75, 123] on div "Carrier Reports" at bounding box center [56, 127] width 99 height 15
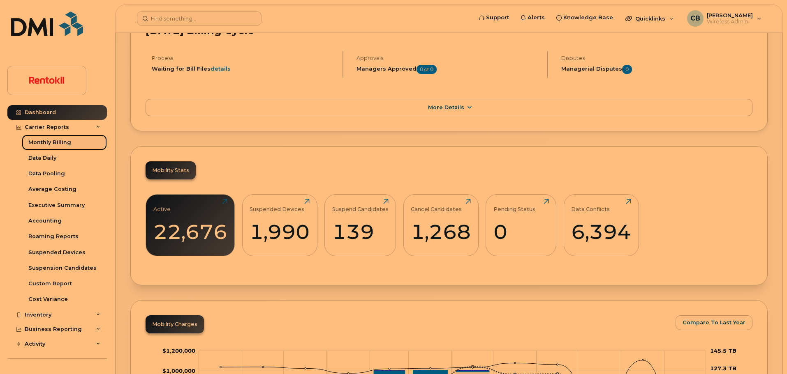
click at [58, 146] on div "Monthly Billing" at bounding box center [49, 142] width 43 height 7
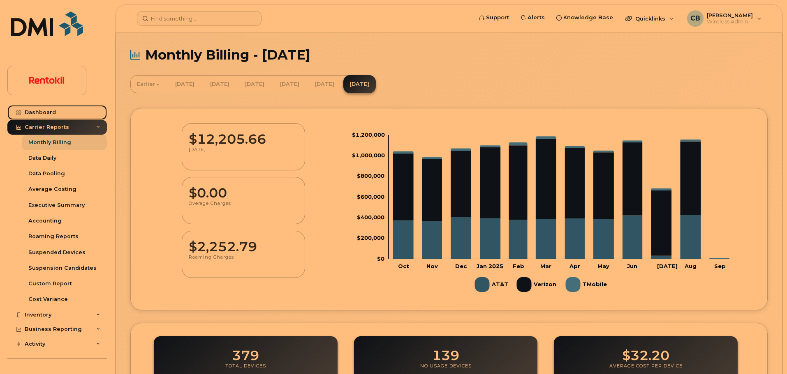
click at [44, 114] on div "Dashboard" at bounding box center [40, 112] width 31 height 7
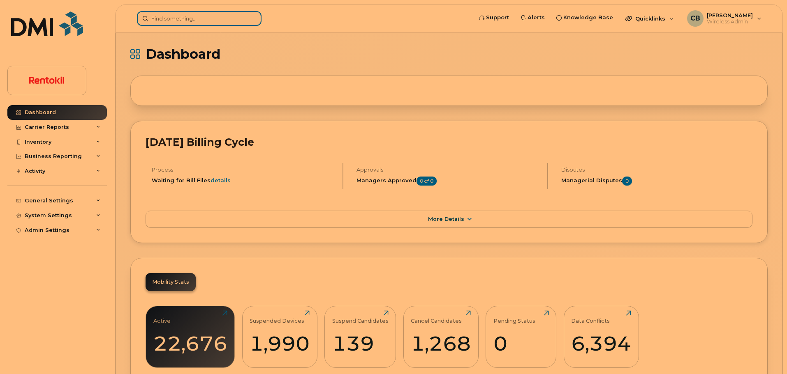
click at [194, 18] on input at bounding box center [199, 18] width 125 height 15
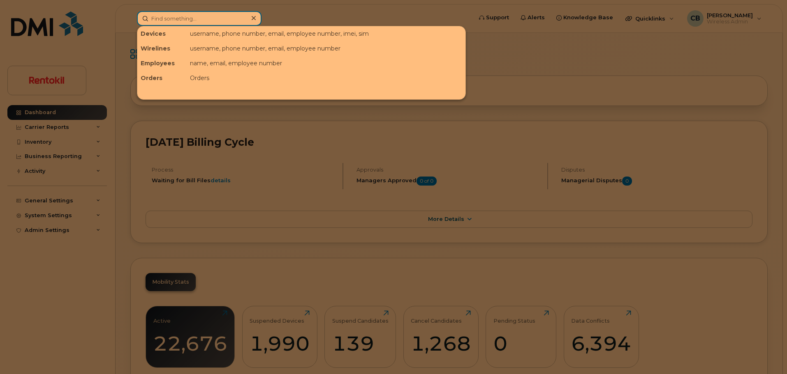
paste input "236-969-0081"
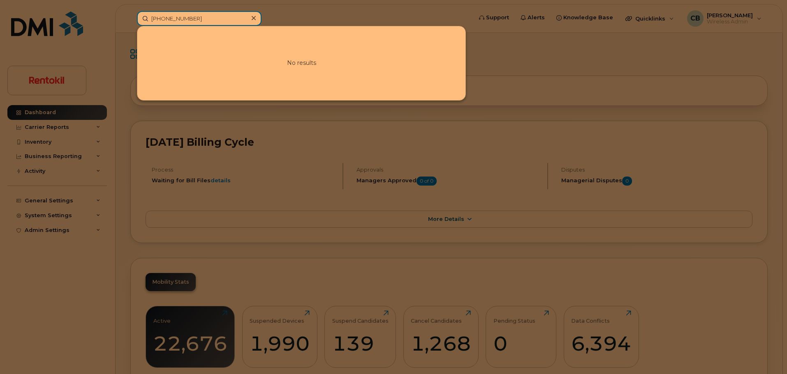
type input "236-969-0081"
click at [206, 21] on input "236-969-0081" at bounding box center [199, 18] width 125 height 15
click at [252, 17] on icon at bounding box center [254, 18] width 4 height 4
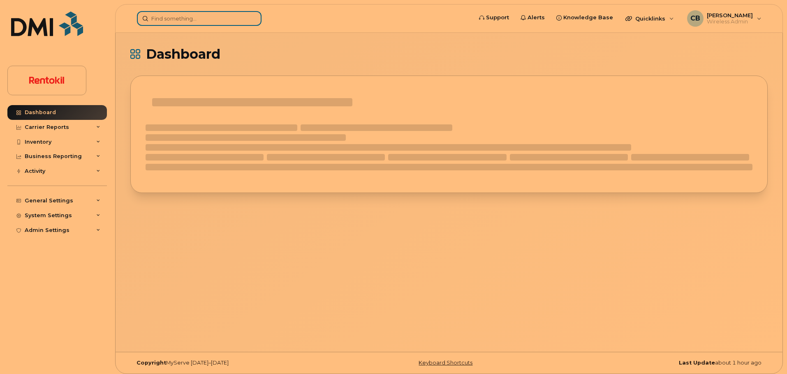
click at [185, 16] on input at bounding box center [199, 18] width 125 height 15
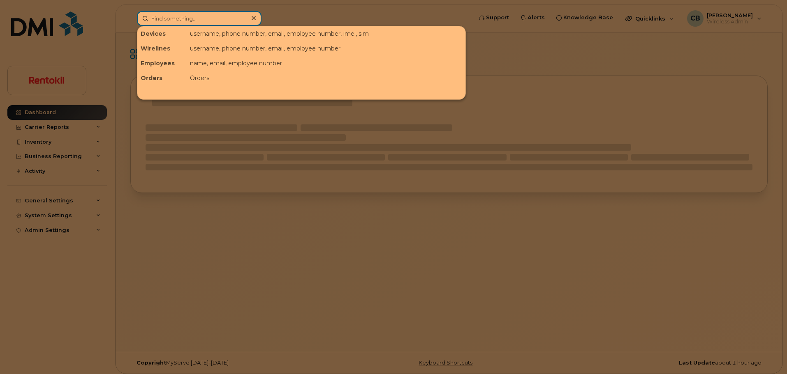
paste input "[PHONE_NUMBER]"
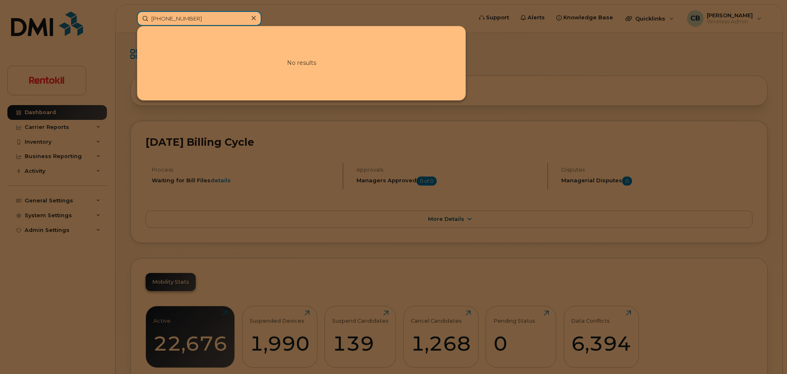
type input "[PHONE_NUMBER]"
